Goal: Browse casually: Explore the website without a specific task or goal

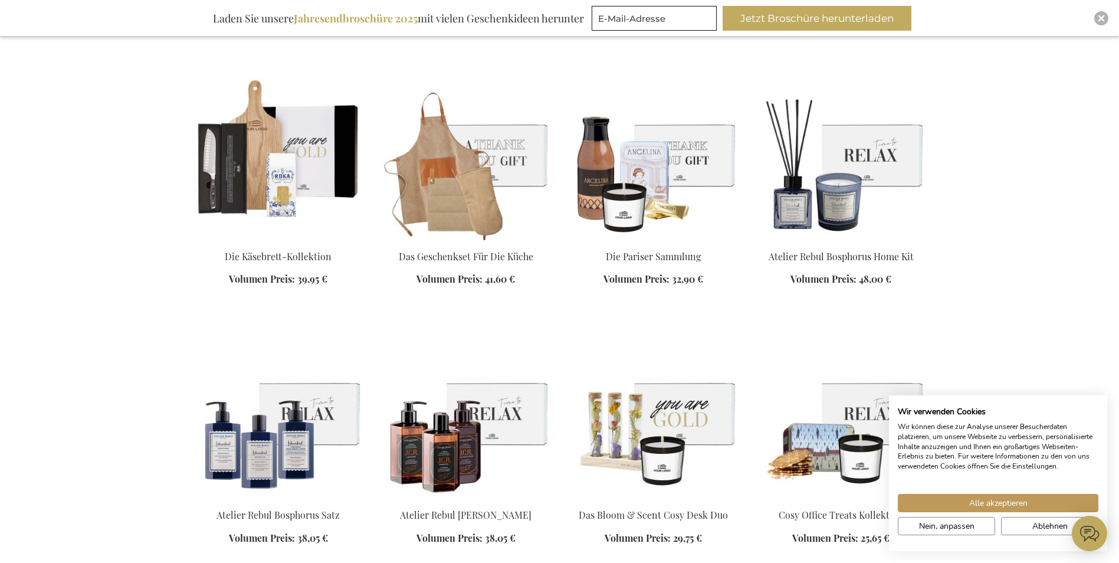
scroll to position [1592, 0]
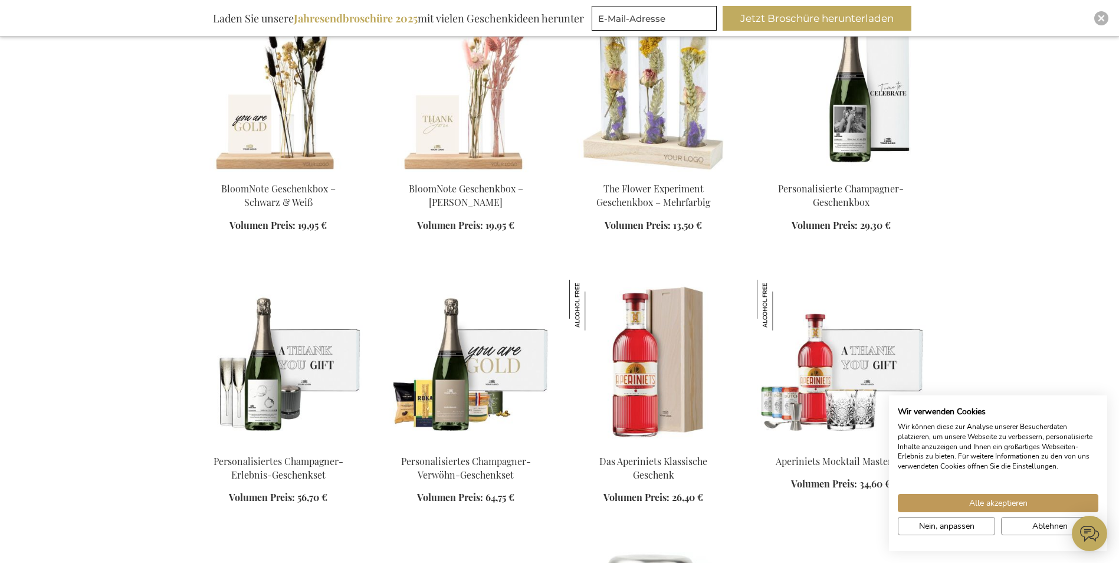
scroll to position [2359, 0]
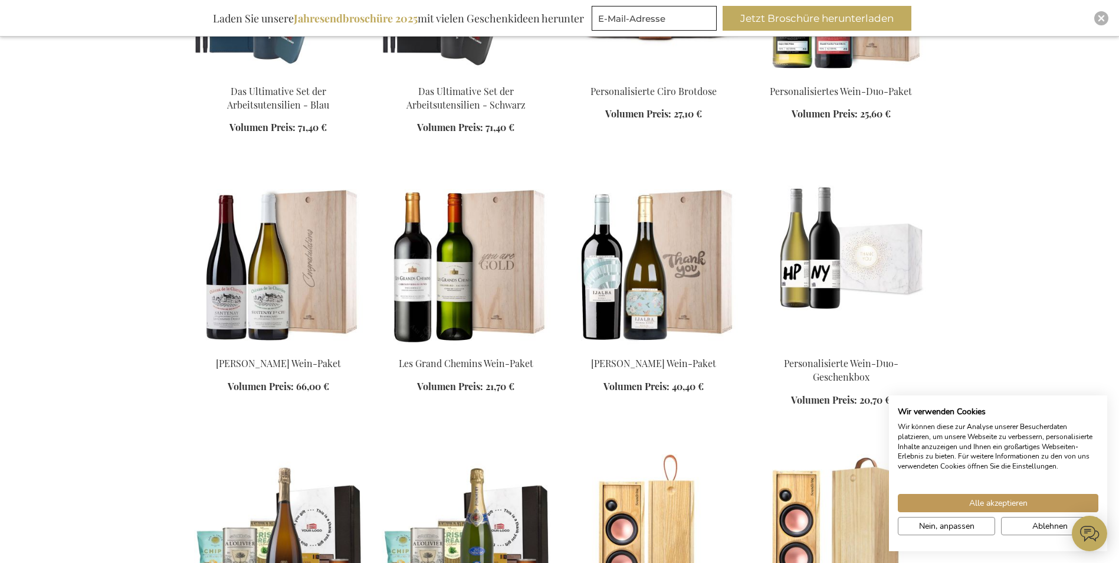
scroll to position [3361, 0]
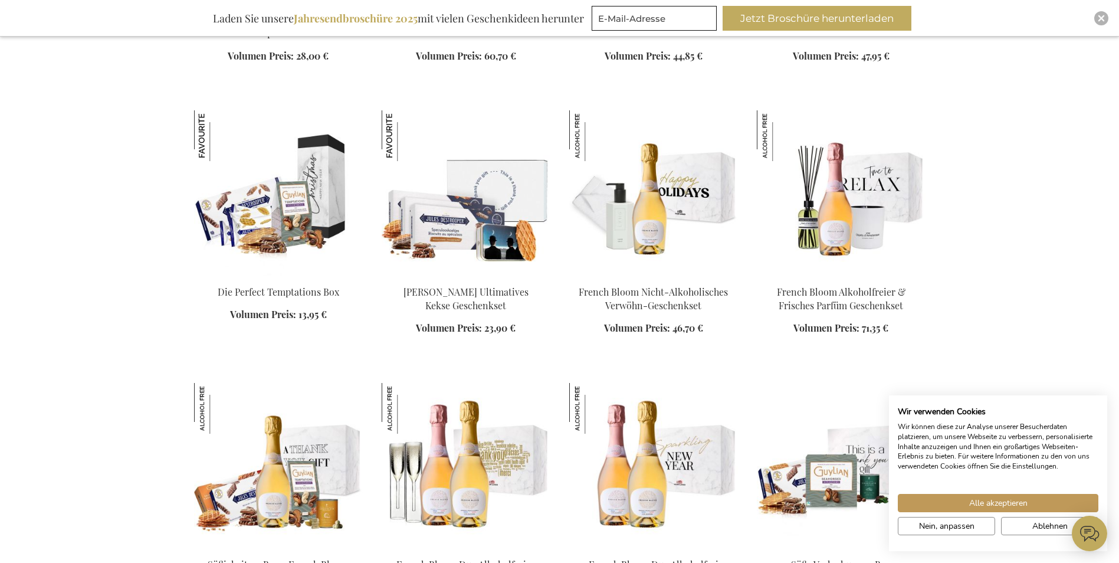
scroll to position [4128, 0]
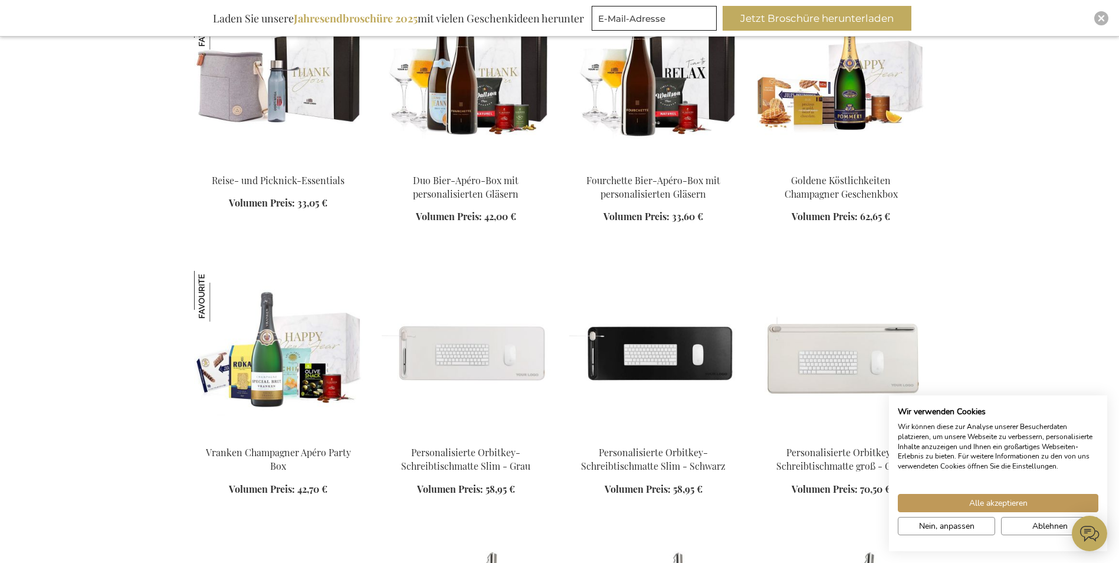
scroll to position [4777, 0]
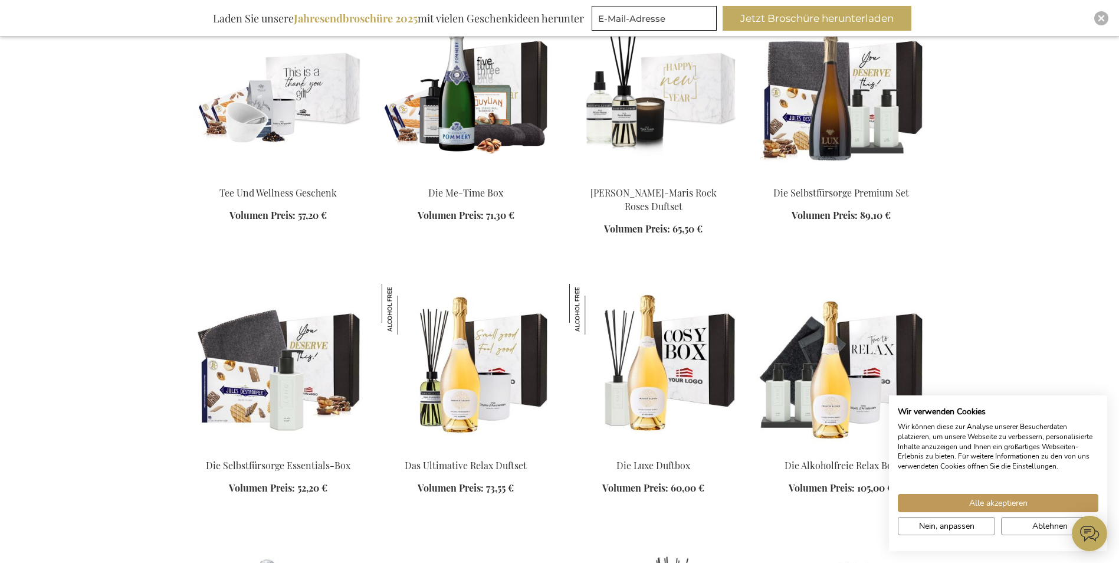
scroll to position [6192, 0]
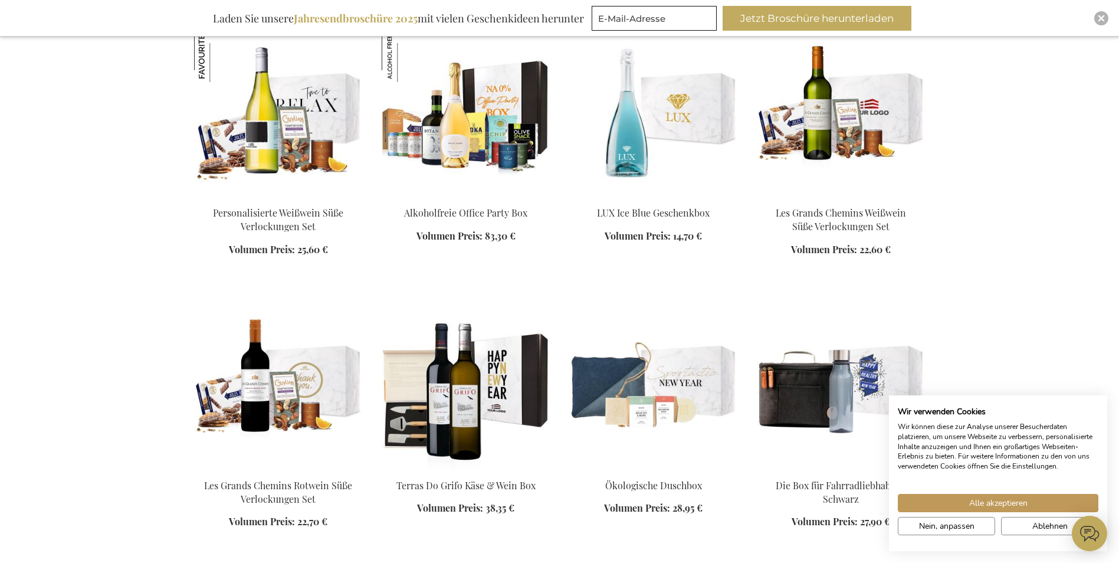
scroll to position [7253, 0]
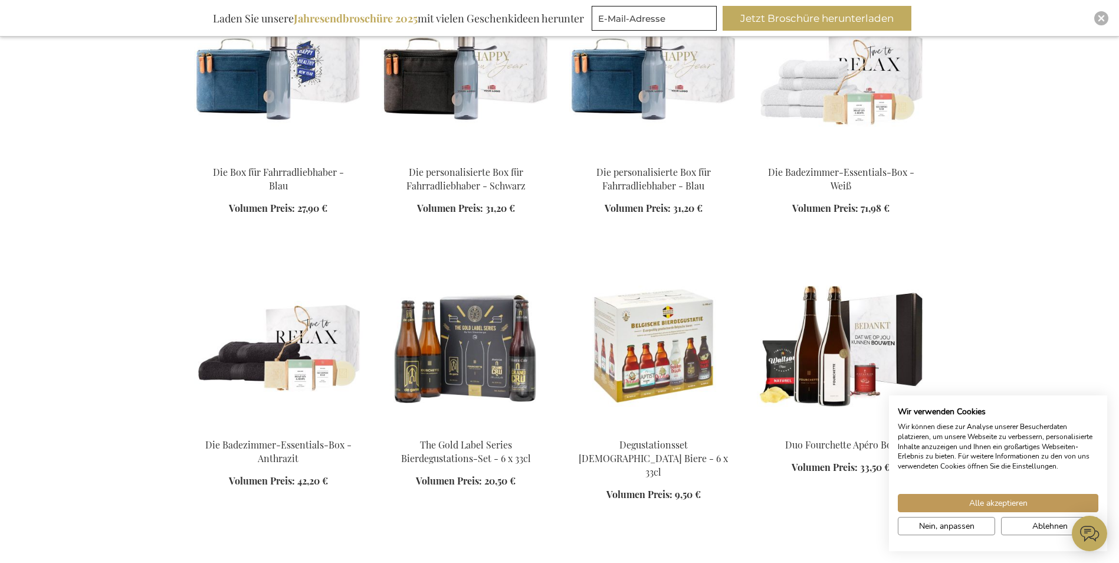
scroll to position [7961, 0]
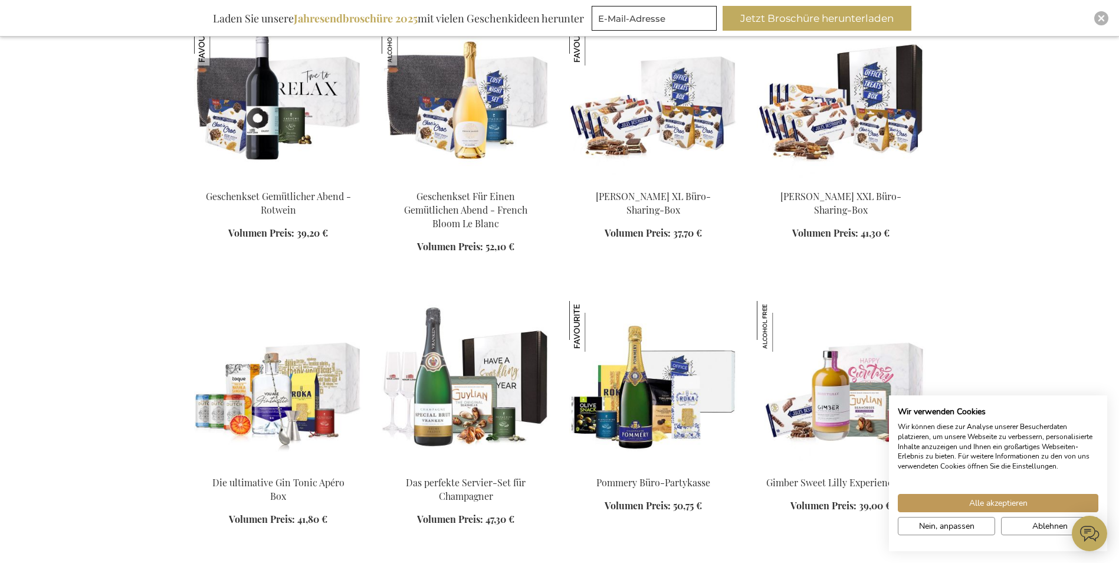
scroll to position [8492, 0]
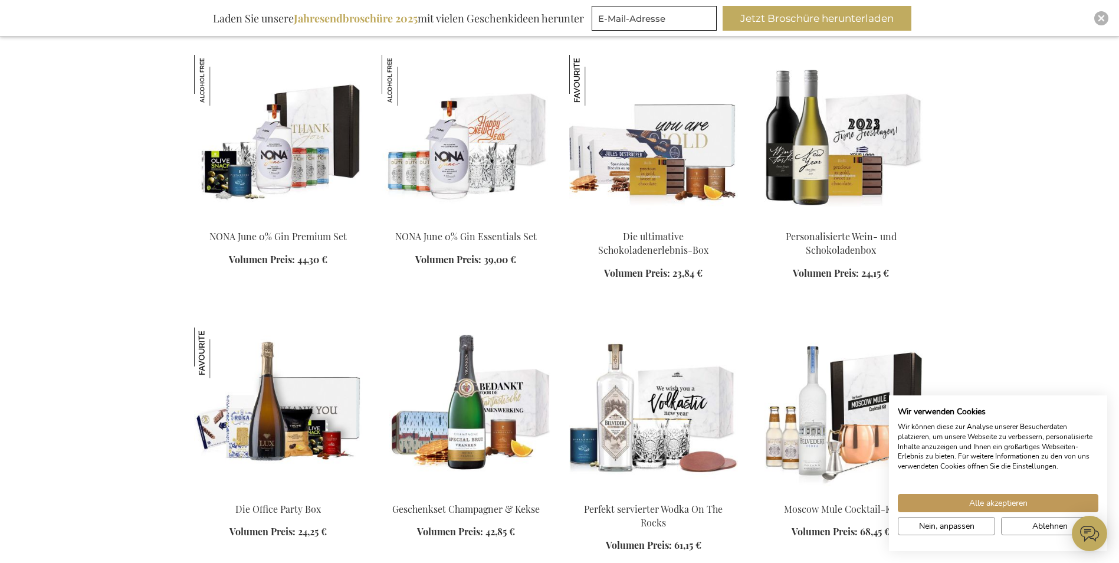
scroll to position [12089, 0]
